Goal: Information Seeking & Learning: Understand process/instructions

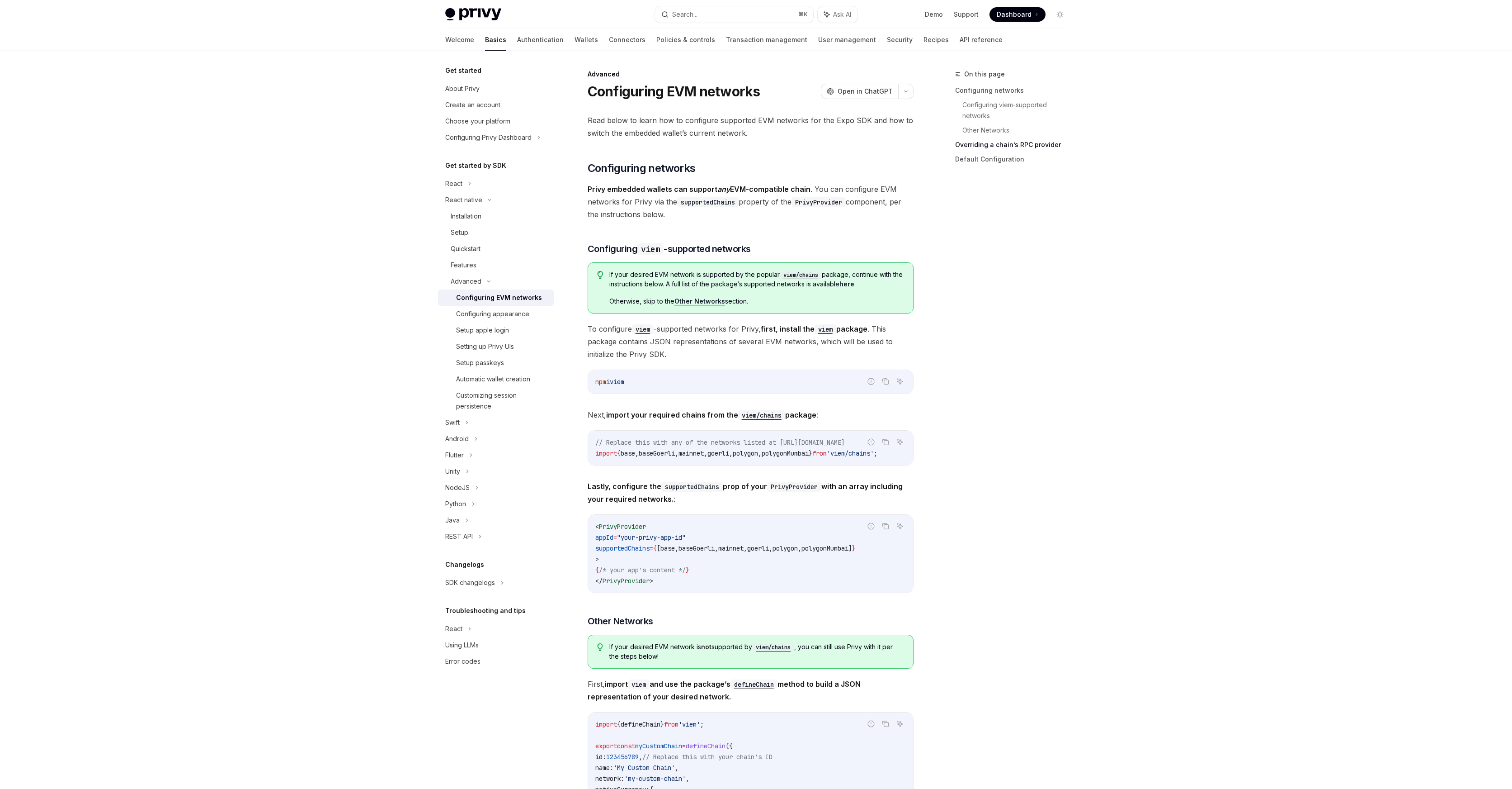
scroll to position [843, 0]
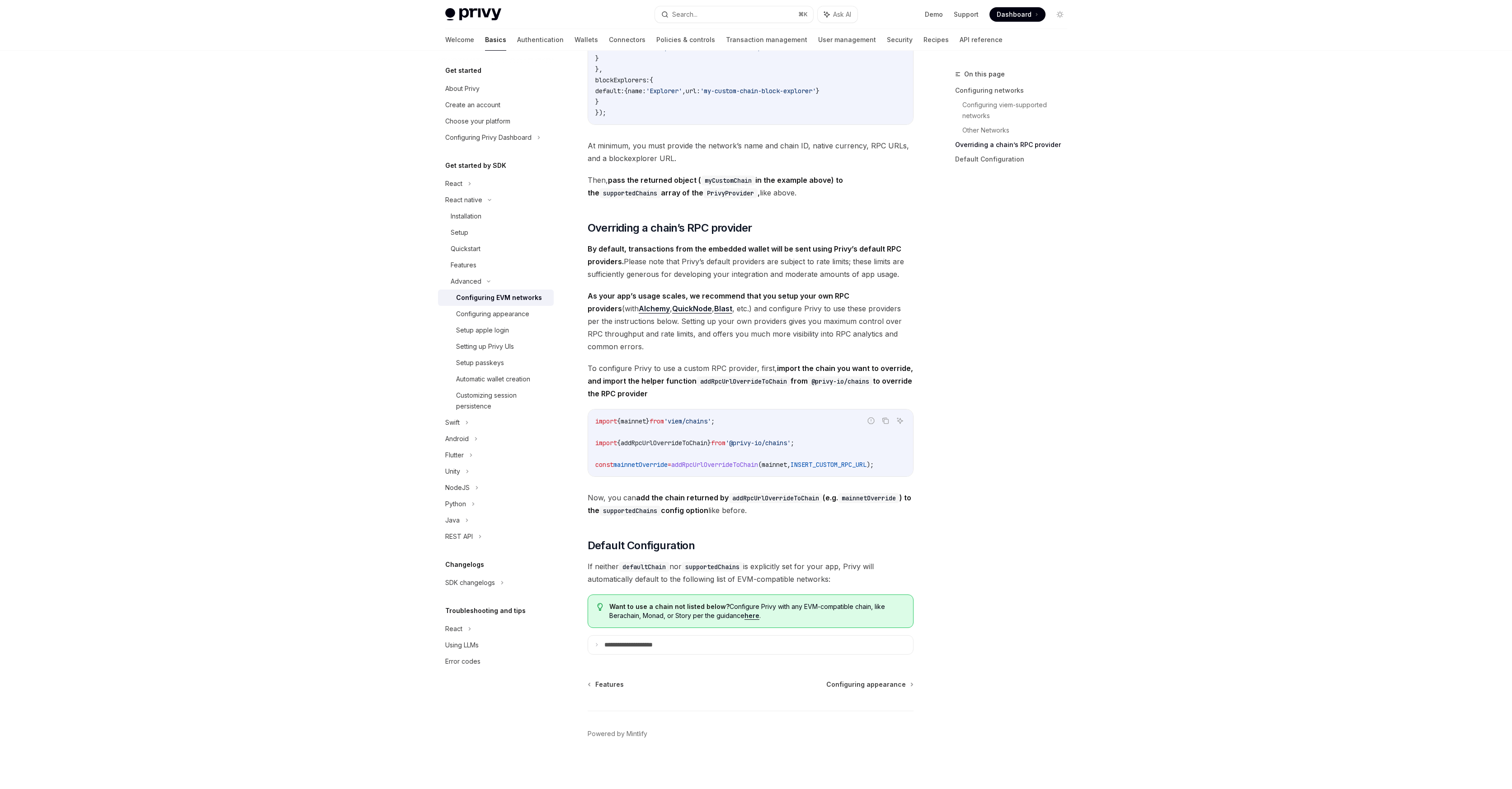
click at [666, 292] on strong "As your app’s usage scales, we recommend that you setup your own RPC providers" at bounding box center [718, 301] width 262 height 22
click at [649, 295] on strong "As your app’s usage scales, we recommend that you setup your own RPC providers" at bounding box center [718, 301] width 262 height 22
drag, startPoint x: 649, startPoint y: 295, endPoint x: 725, endPoint y: 292, distance: 76.1
click at [723, 292] on strong "As your app’s usage scales, we recommend that you setup your own RPC providers" at bounding box center [718, 301] width 262 height 22
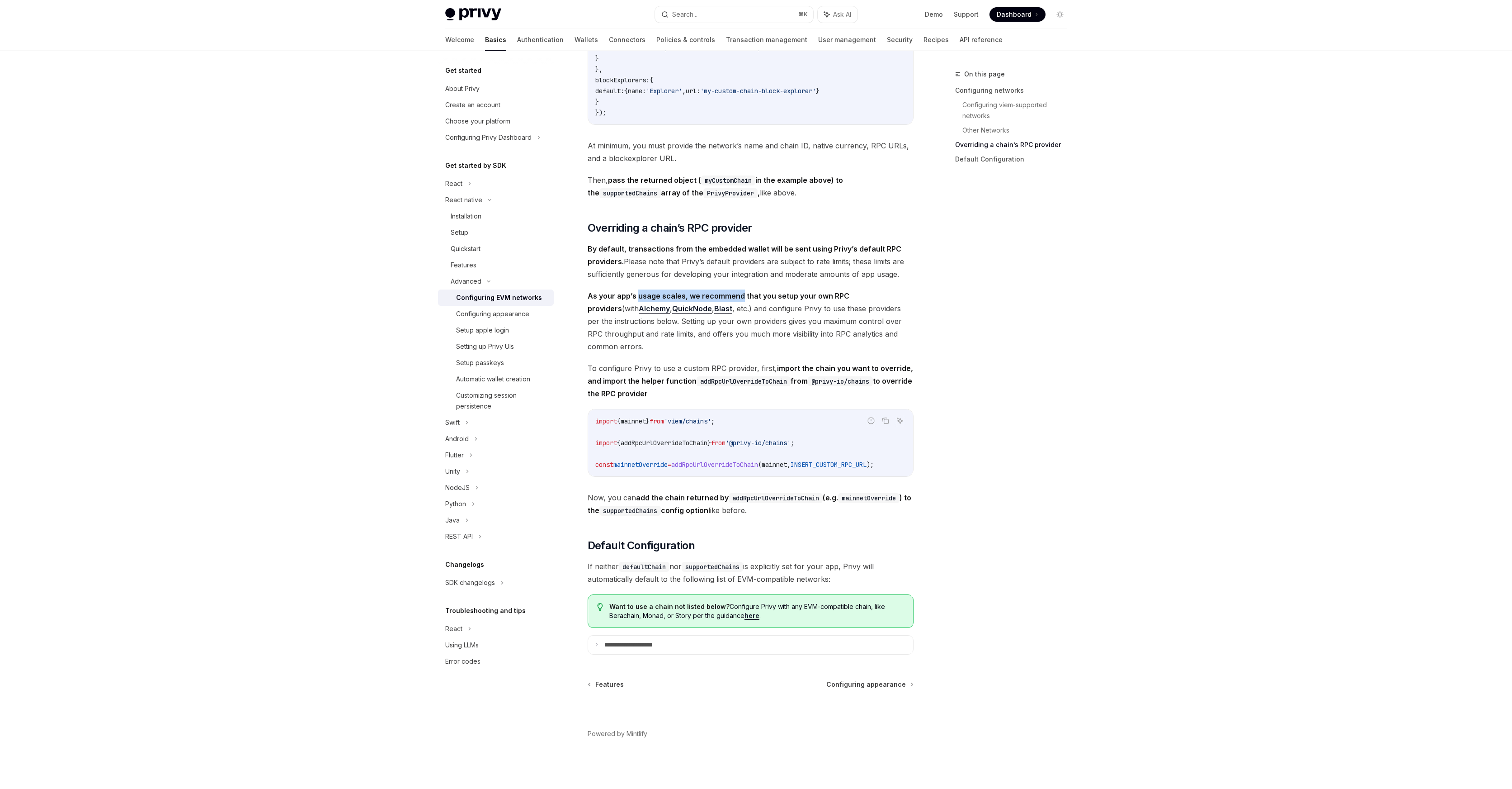
click at [737, 291] on strong "As your app’s usage scales, we recommend that you setup your own RPC providers" at bounding box center [718, 301] width 262 height 22
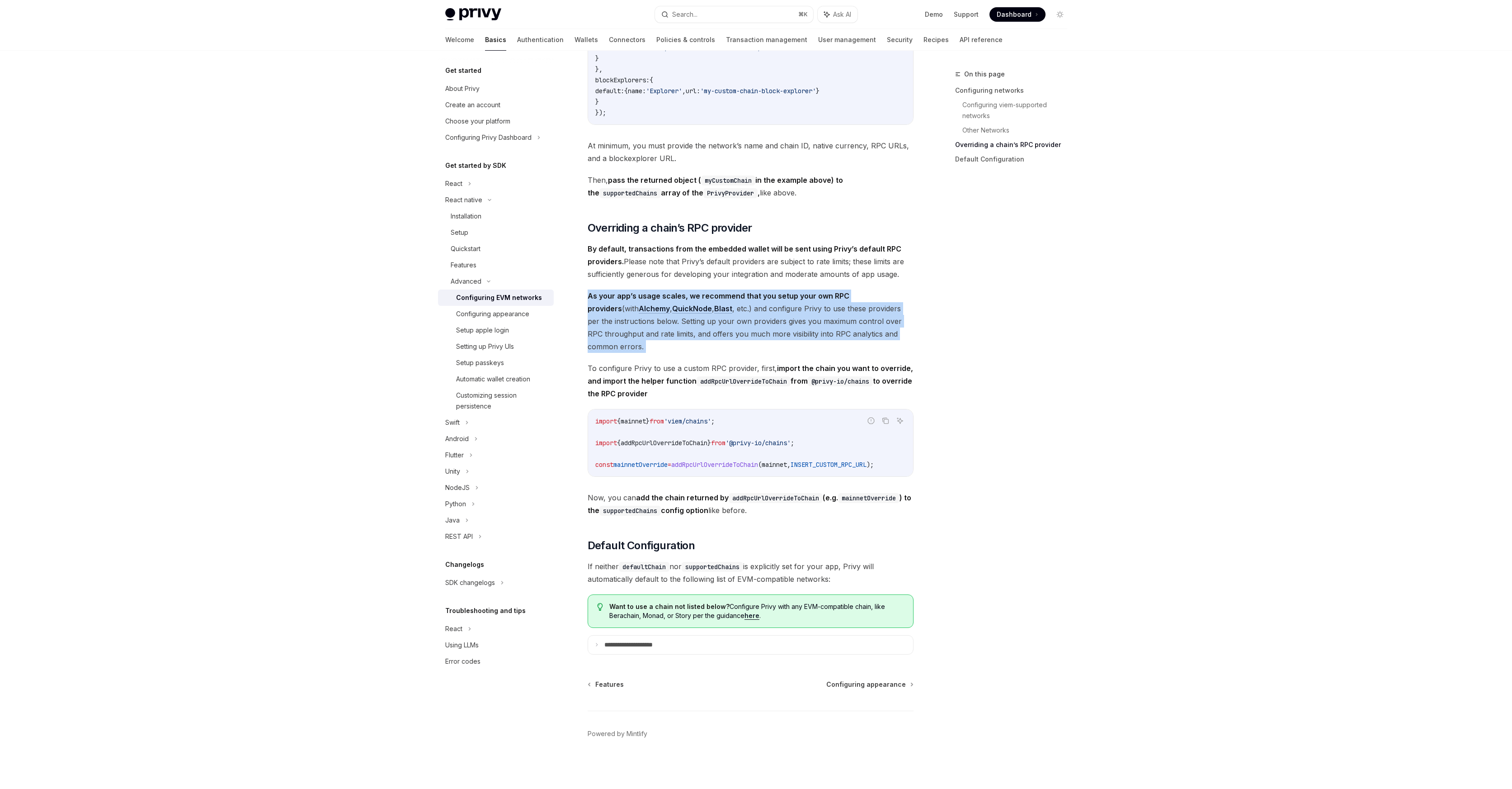
click at [737, 291] on strong "As your app’s usage scales, we recommend that you setup your own RPC providers" at bounding box center [718, 301] width 262 height 22
click at [732, 292] on strong "As your app’s usage scales, we recommend that you setup your own RPC providers" at bounding box center [718, 301] width 262 height 22
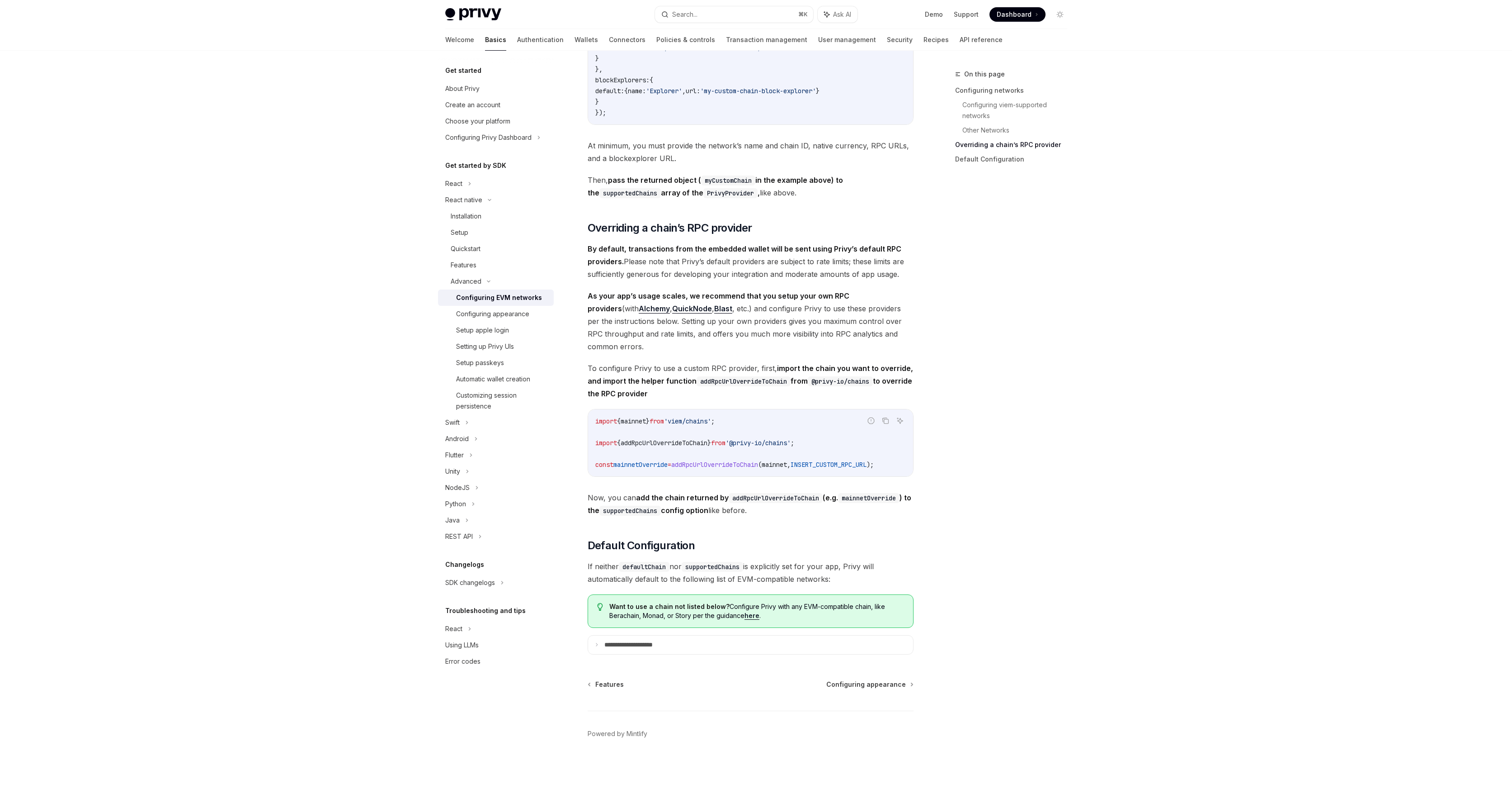
click at [707, 305] on span "As your app’s usage scales, we recommend that you setup your own RPC providers …" at bounding box center [750, 322] width 326 height 63
drag, startPoint x: 707, startPoint y: 305, endPoint x: 777, endPoint y: 307, distance: 70.0
click at [777, 307] on span "As your app’s usage scales, we recommend that you setup your own RPC providers …" at bounding box center [750, 322] width 326 height 63
click at [675, 323] on span "As your app’s usage scales, we recommend that you setup your own RPC providers …" at bounding box center [750, 322] width 326 height 63
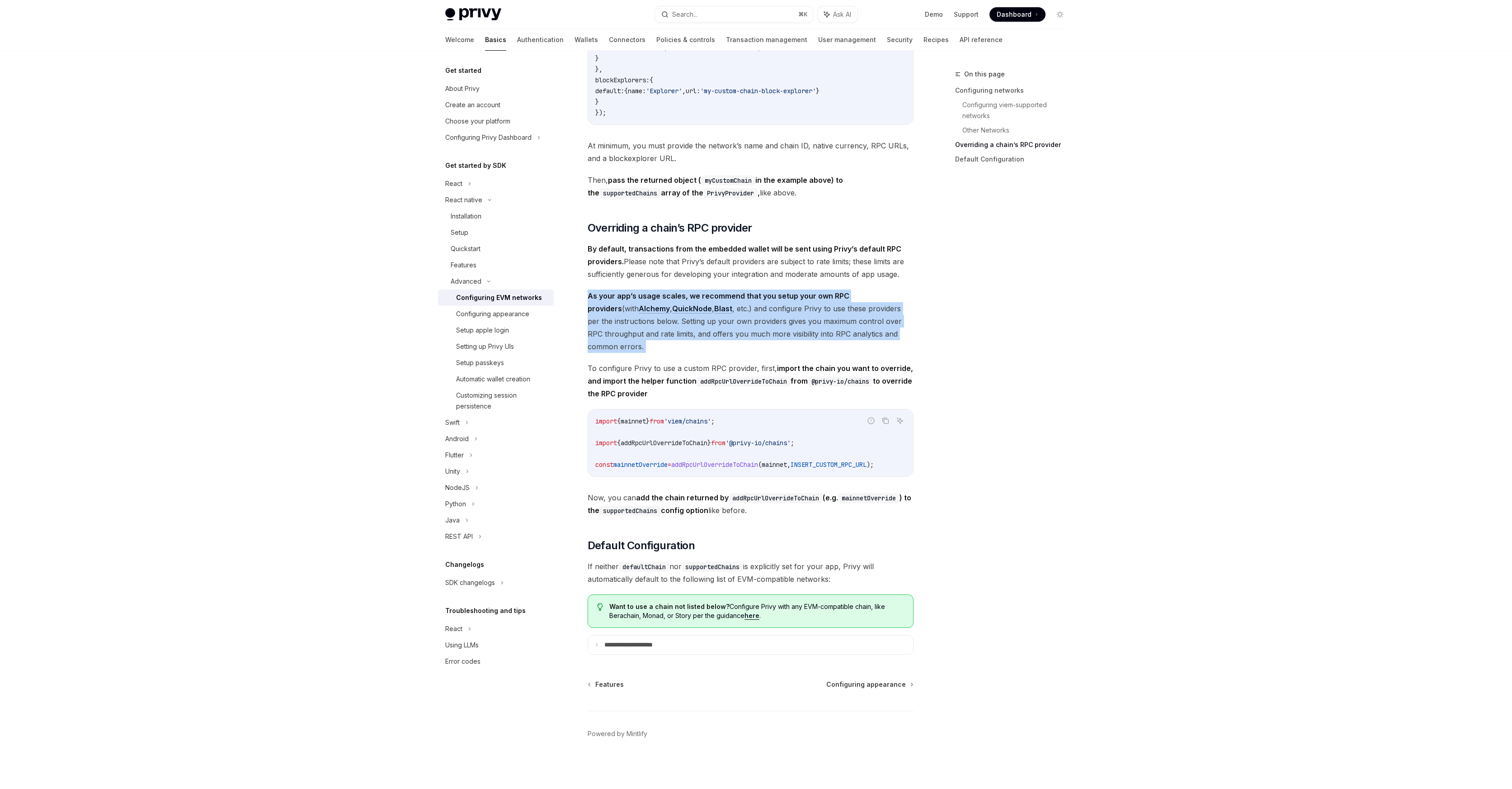
click at [675, 323] on span "As your app’s usage scales, we recommend that you setup your own RPC providers …" at bounding box center [750, 322] width 326 height 63
click at [673, 320] on span "As your app’s usage scales, we recommend that you setup your own RPC providers …" at bounding box center [750, 322] width 326 height 63
drag, startPoint x: 673, startPoint y: 320, endPoint x: 759, endPoint y: 338, distance: 87.9
click at [759, 338] on span "As your app’s usage scales, we recommend that you setup your own RPC providers …" at bounding box center [750, 322] width 326 height 63
